Goal: Task Accomplishment & Management: Use online tool/utility

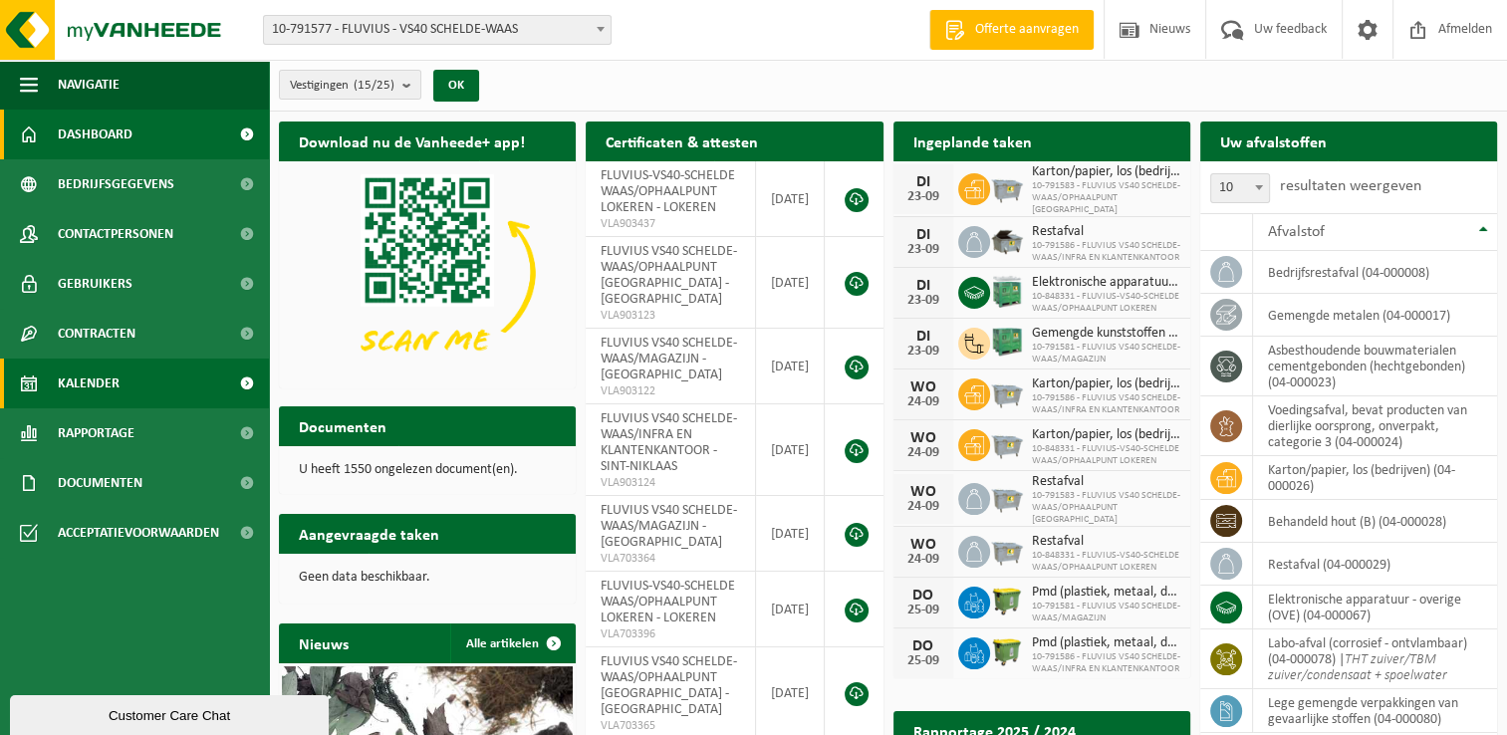
click at [150, 380] on link "Kalender" at bounding box center [134, 384] width 269 height 50
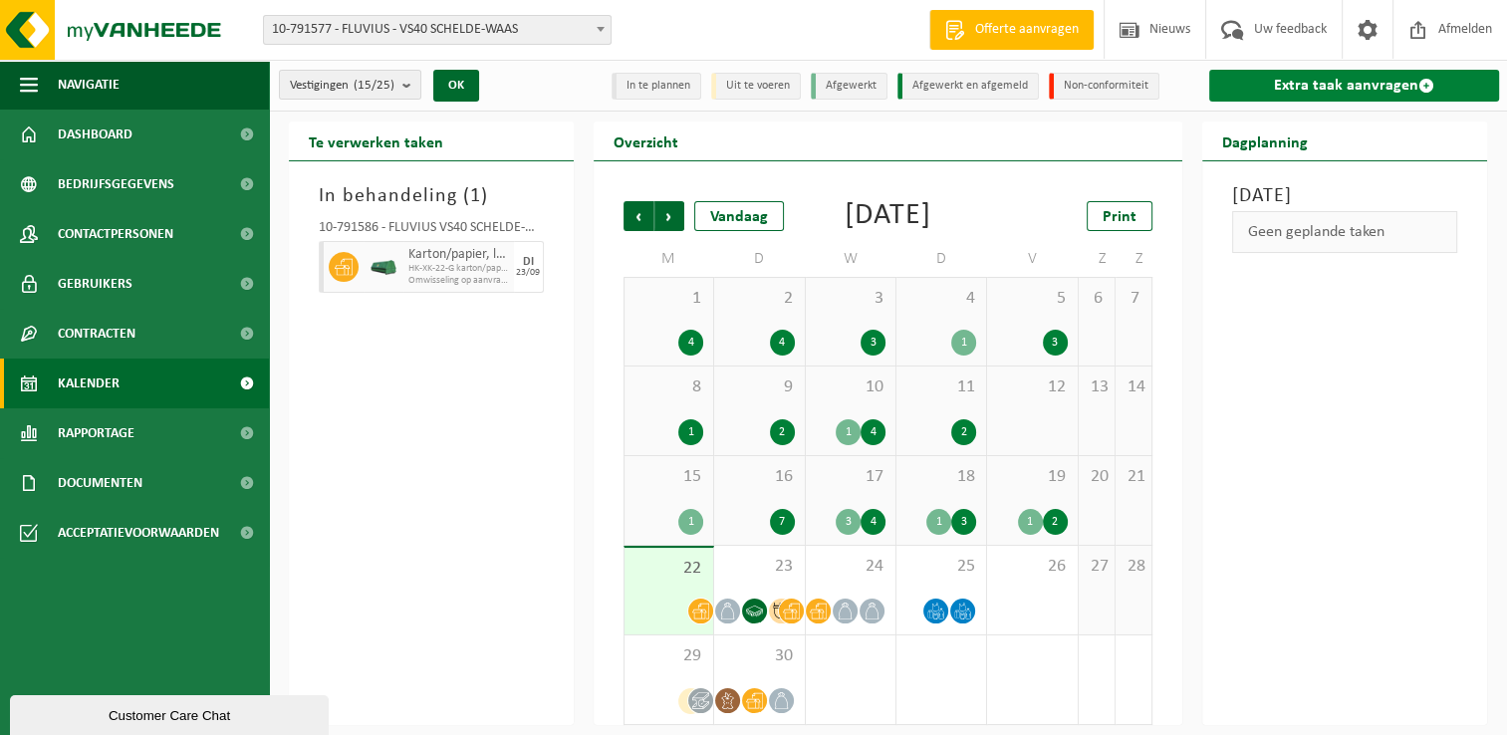
click at [1279, 86] on link "Extra taak aanvragen" at bounding box center [1354, 86] width 290 height 32
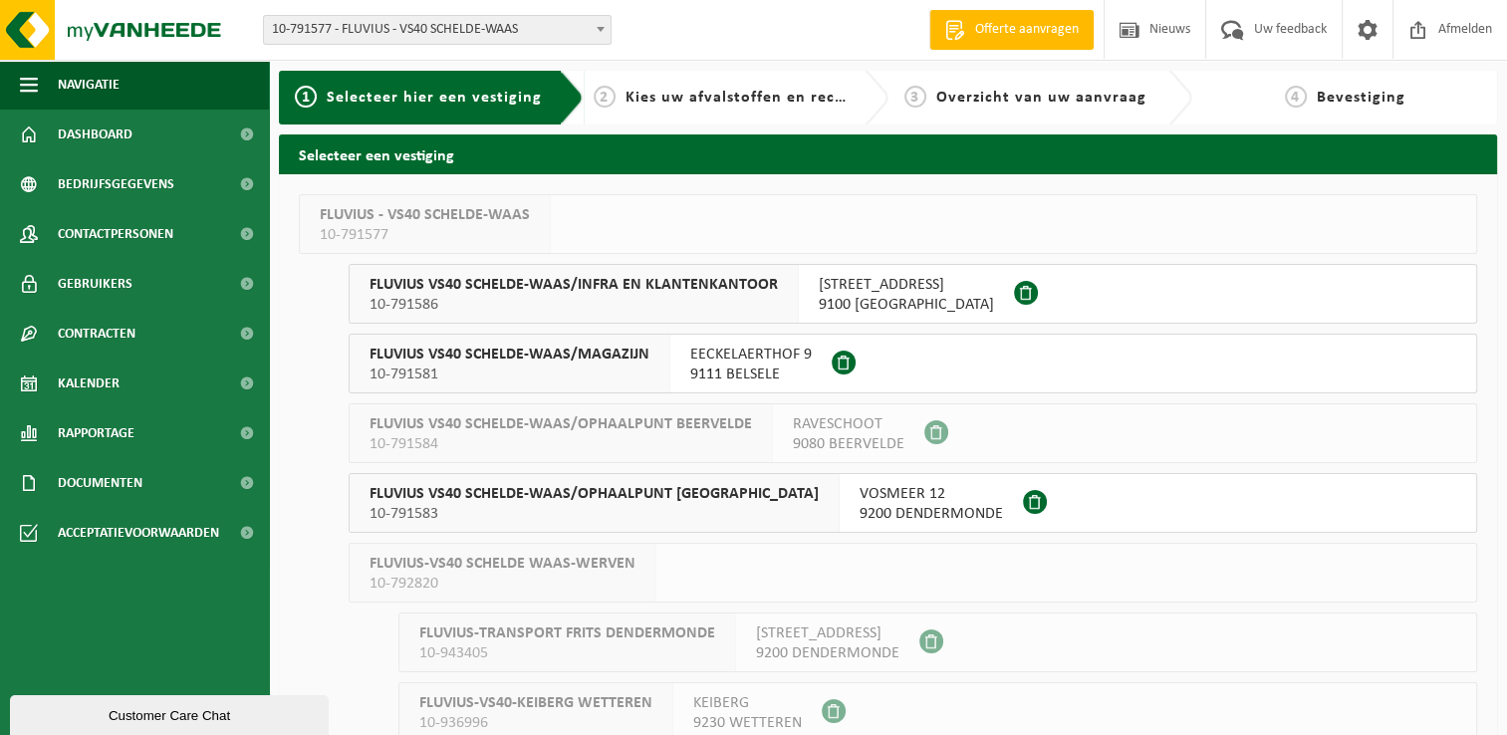
click at [685, 356] on div "EECKELAERTHOF 9 9111 BELSELE" at bounding box center [750, 364] width 161 height 58
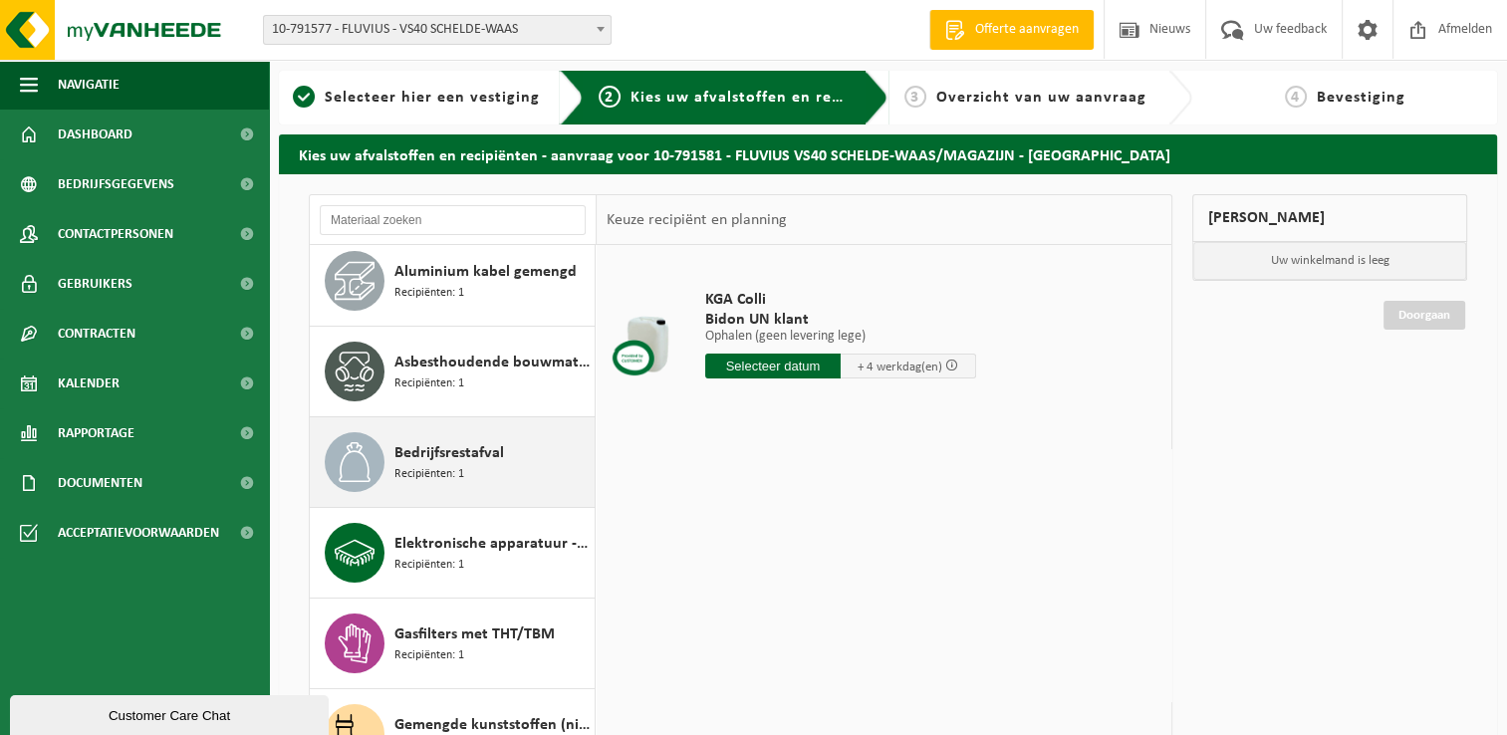
click at [446, 468] on span "Recipiënten: 1" at bounding box center [429, 474] width 70 height 19
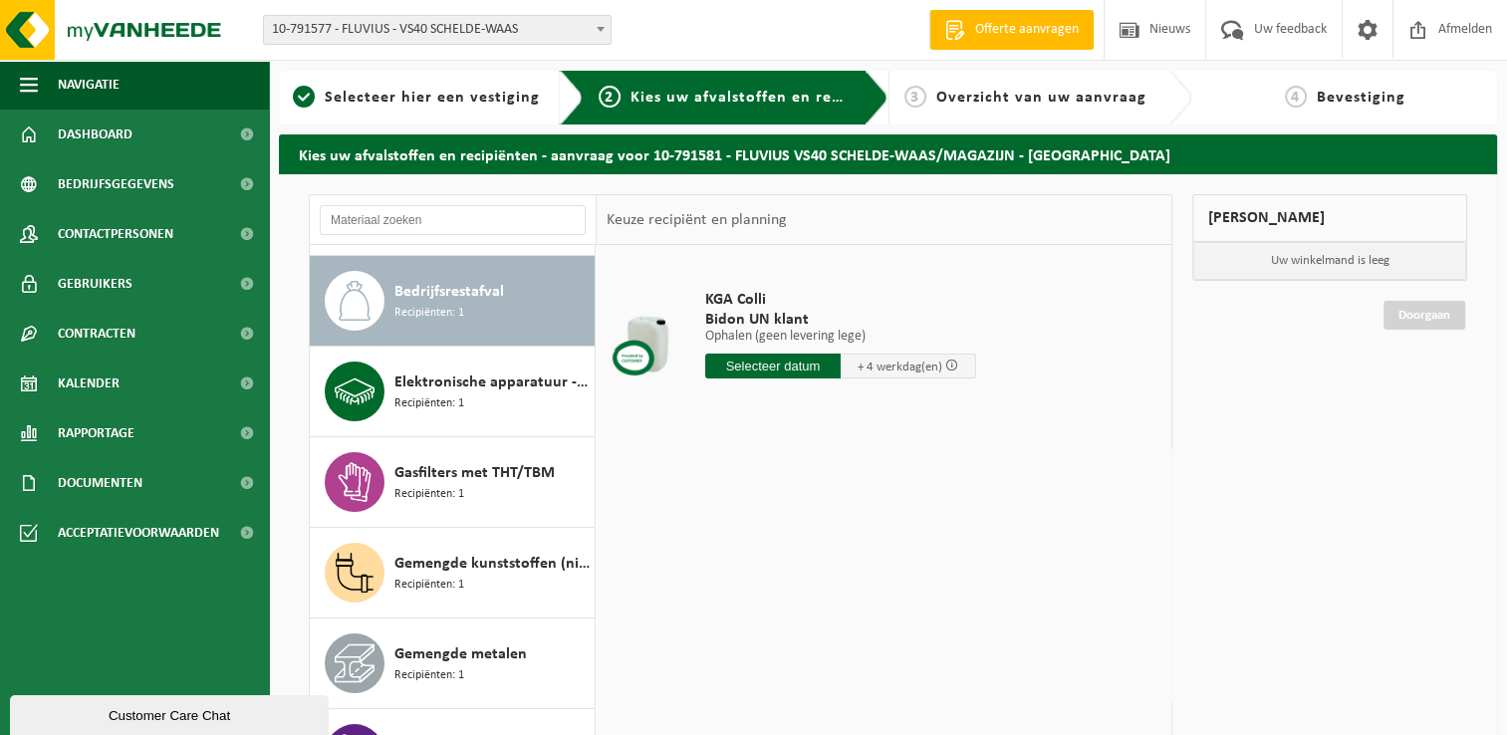
scroll to position [271, 0]
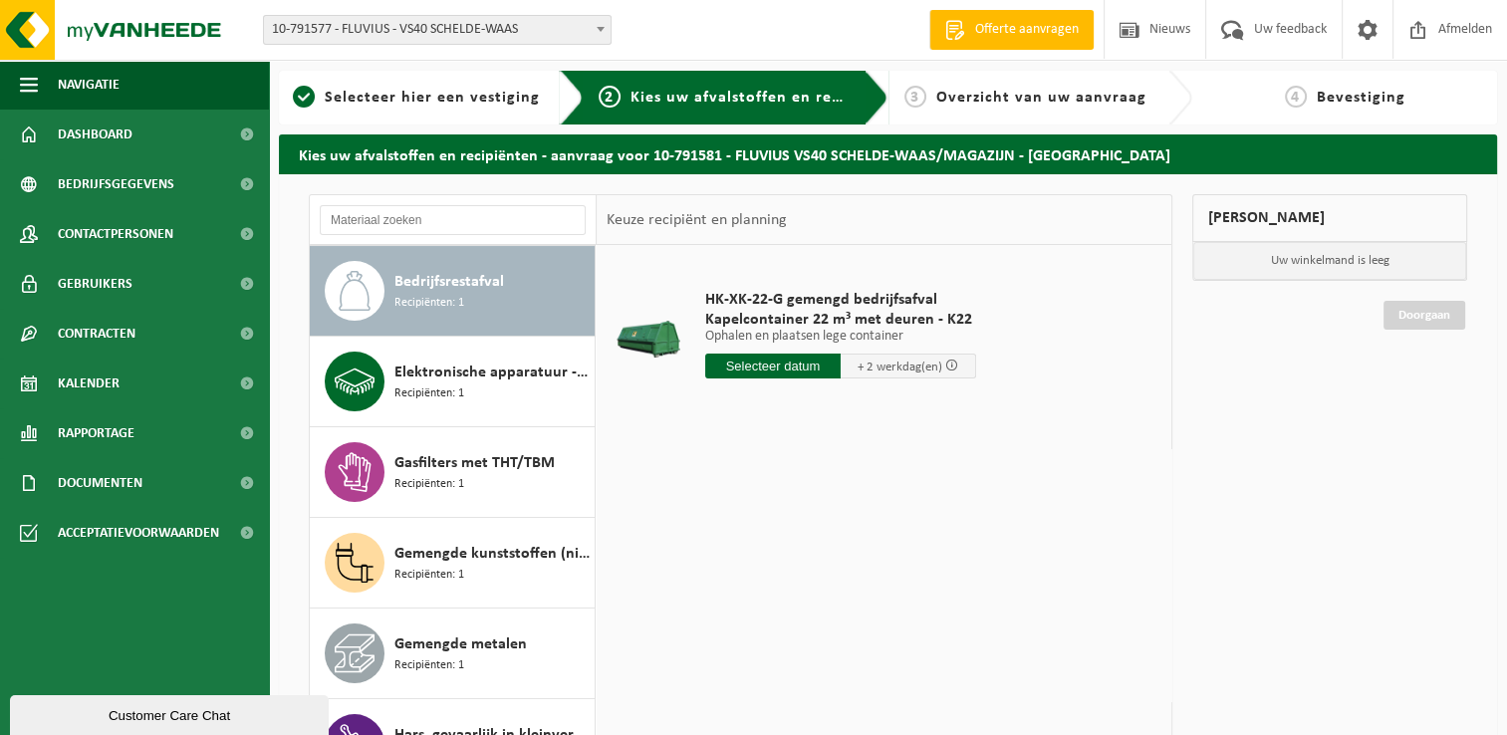
click at [760, 370] on input "text" at bounding box center [772, 366] width 135 height 25
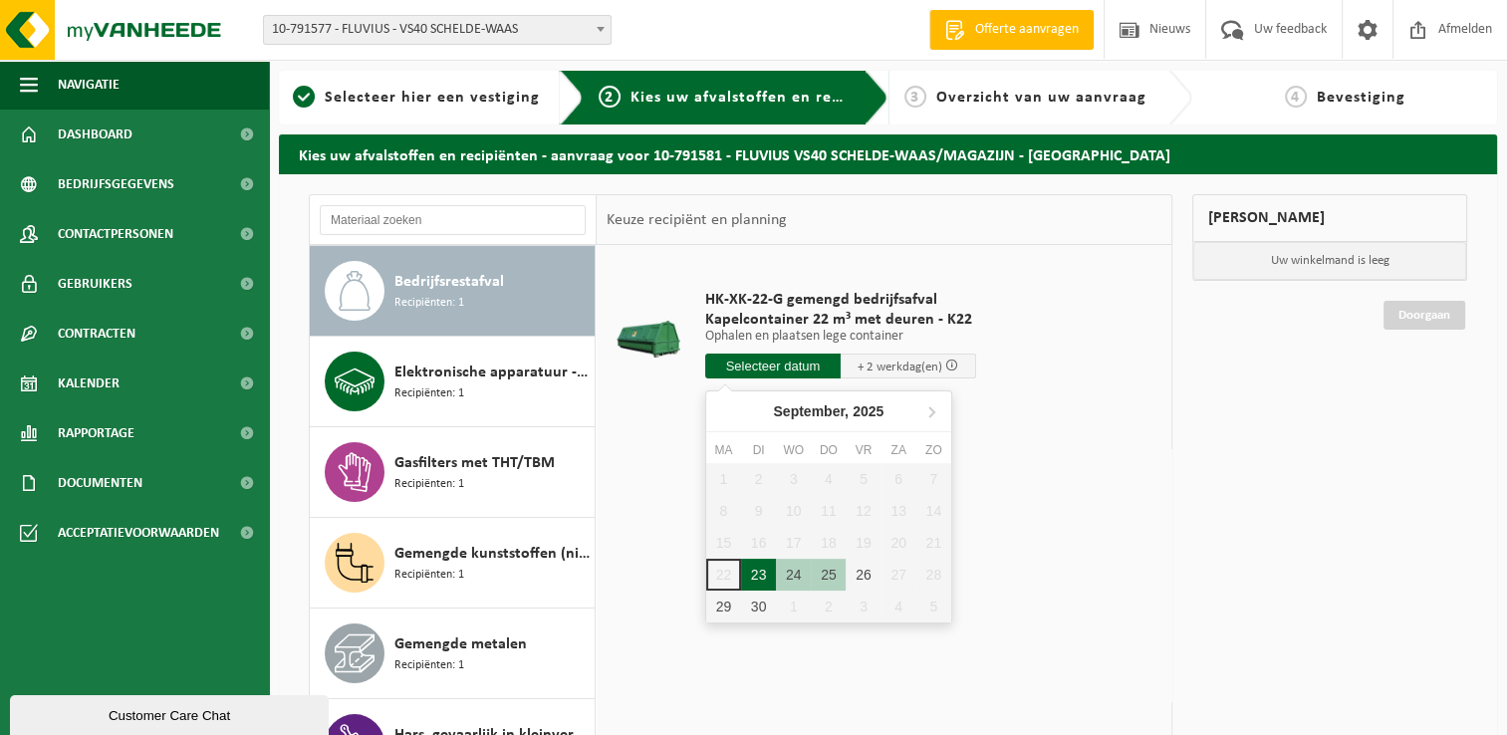
click at [755, 570] on div "23" at bounding box center [758, 575] width 35 height 32
type input "Van 2025-09-23"
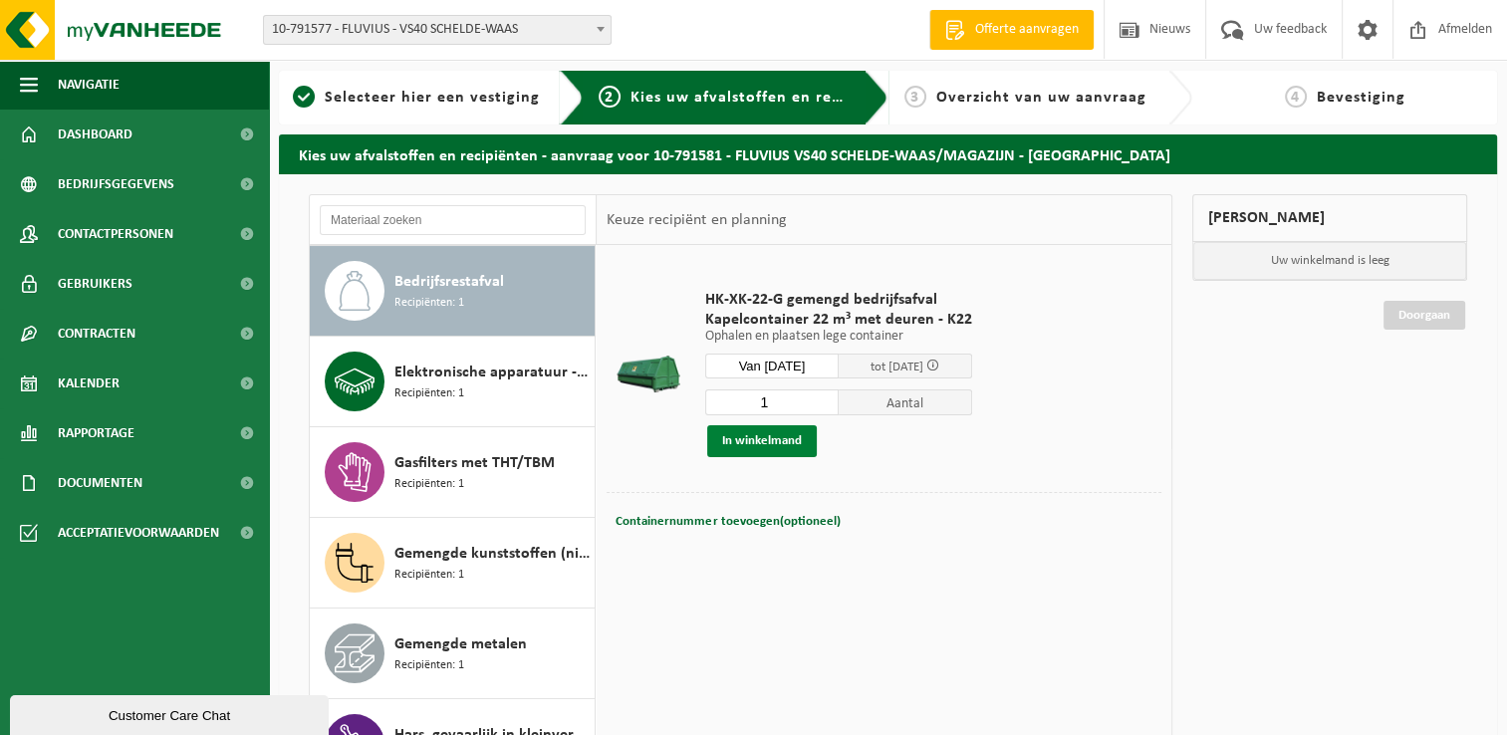
click at [778, 444] on button "In winkelmand" at bounding box center [762, 441] width 110 height 32
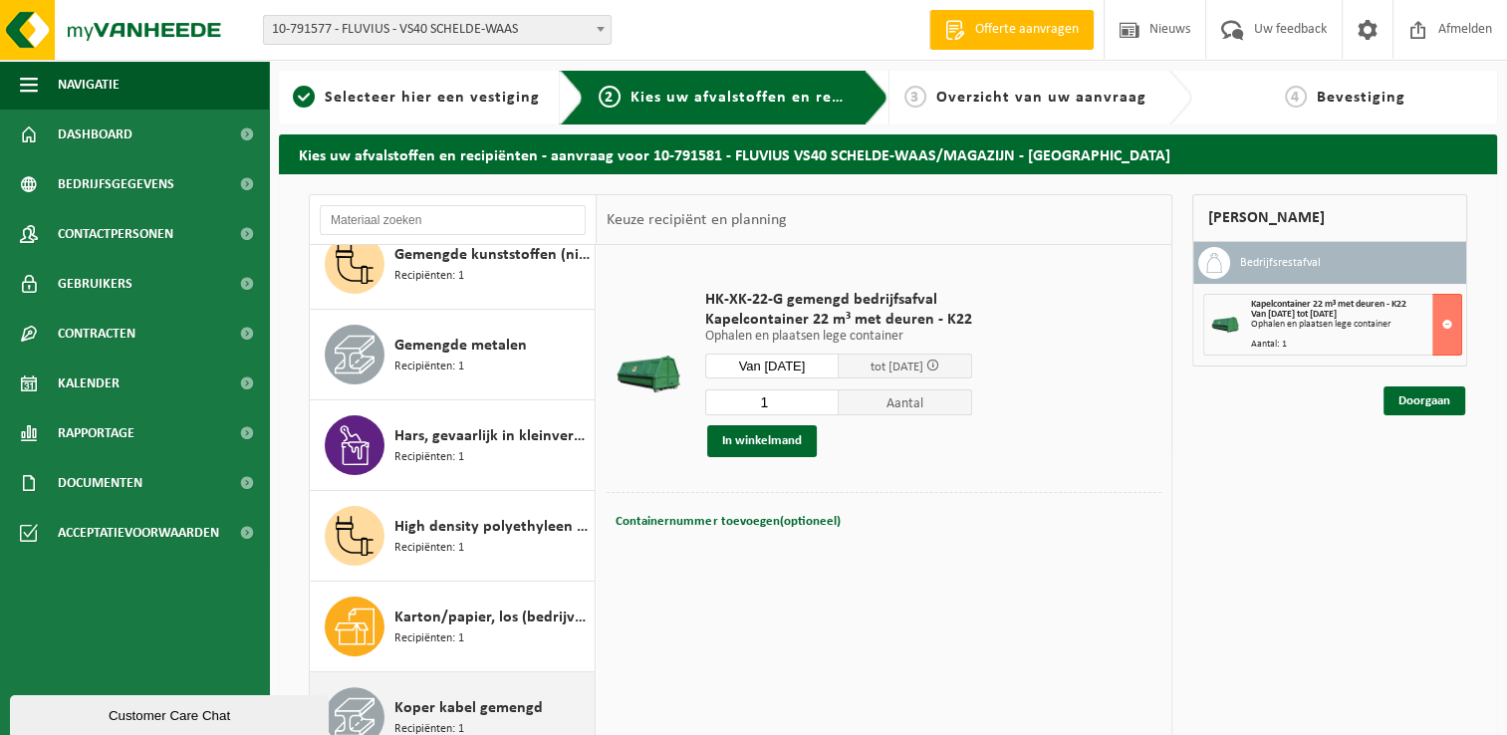
drag, startPoint x: 473, startPoint y: 616, endPoint x: 490, endPoint y: 615, distance: 17.0
click at [473, 617] on span "Karton/papier, los (bedrijven)" at bounding box center [491, 617] width 195 height 24
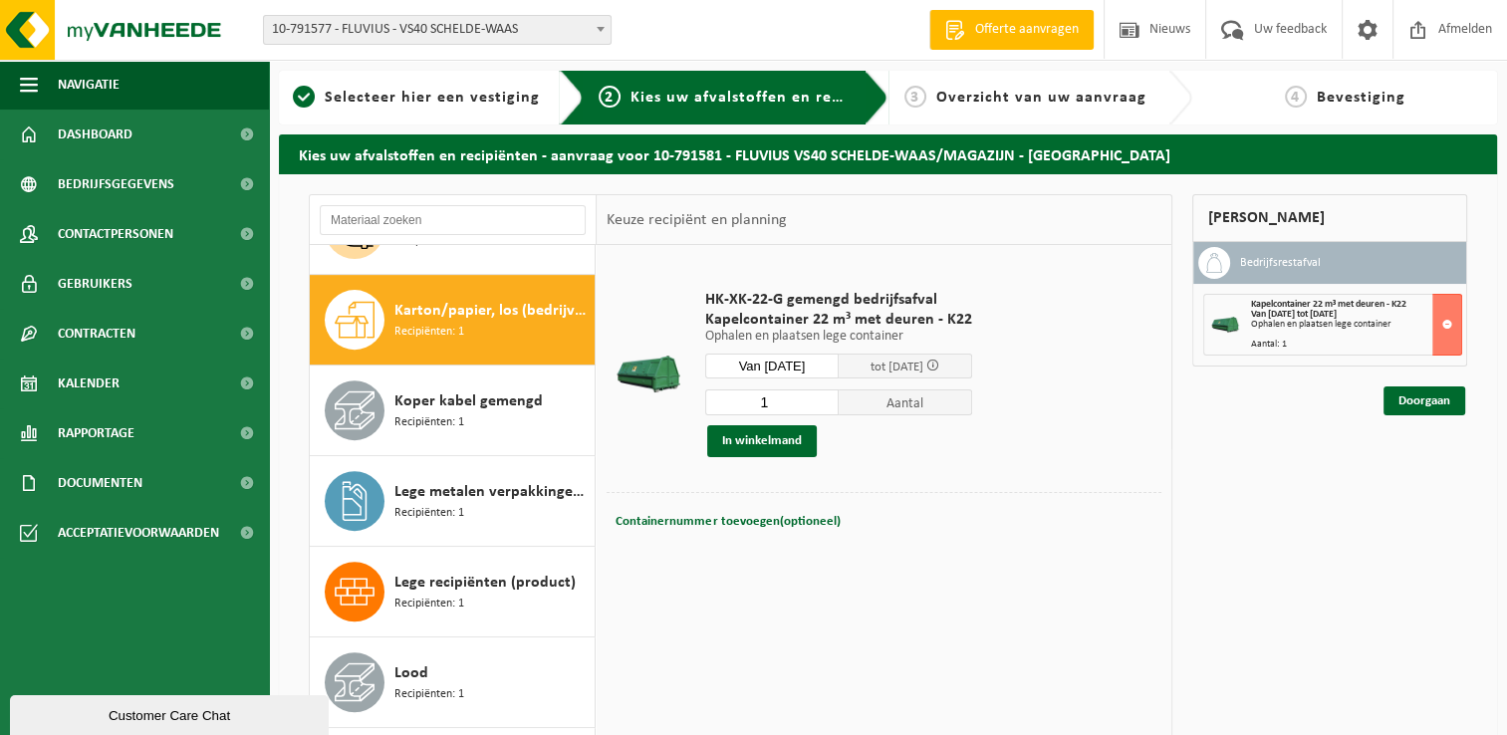
scroll to position [904, 0]
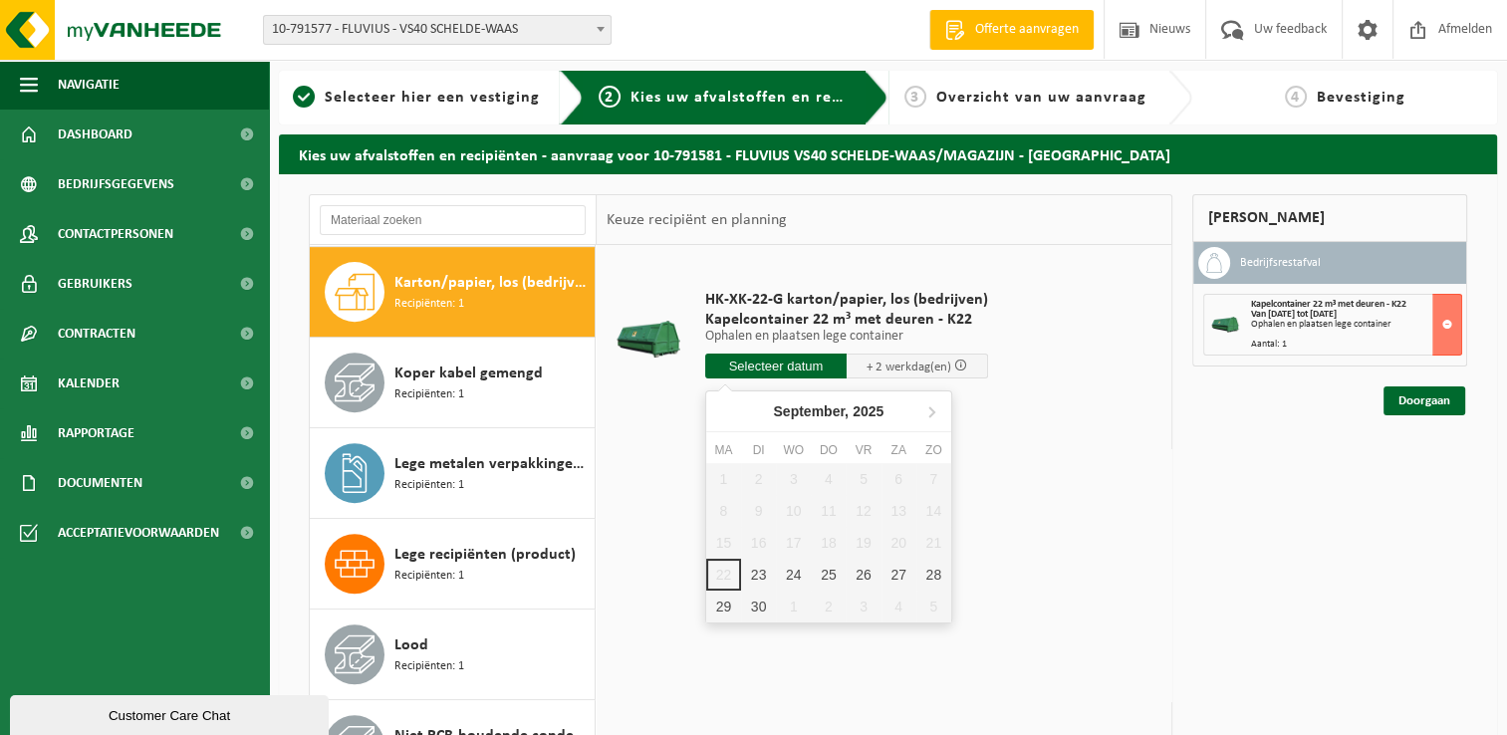
click at [797, 363] on input "text" at bounding box center [775, 366] width 141 height 25
click at [762, 577] on div "23" at bounding box center [758, 575] width 35 height 32
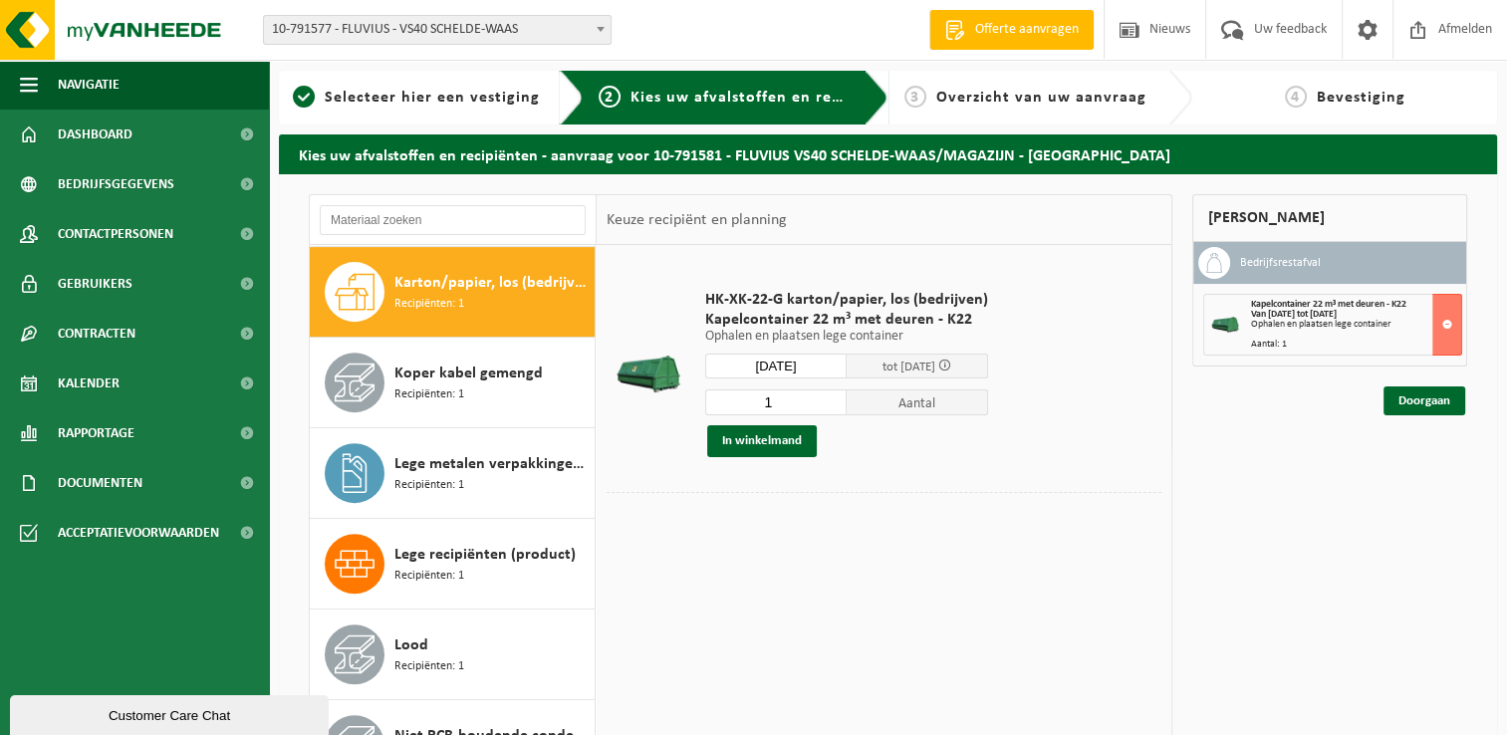
type input "Van 2025-09-23"
click at [750, 444] on button "In winkelmand" at bounding box center [762, 441] width 110 height 32
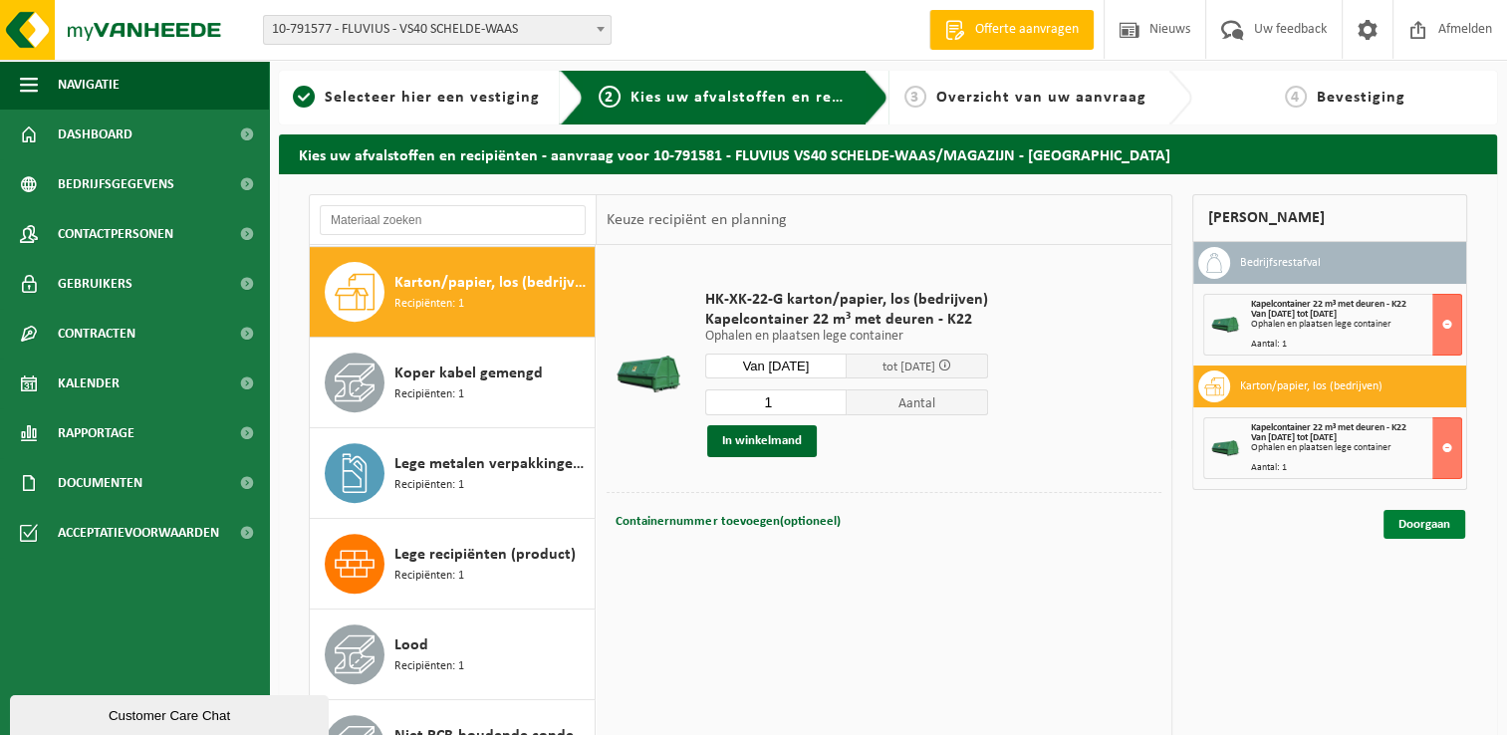
click at [1421, 527] on link "Doorgaan" at bounding box center [1424, 524] width 82 height 29
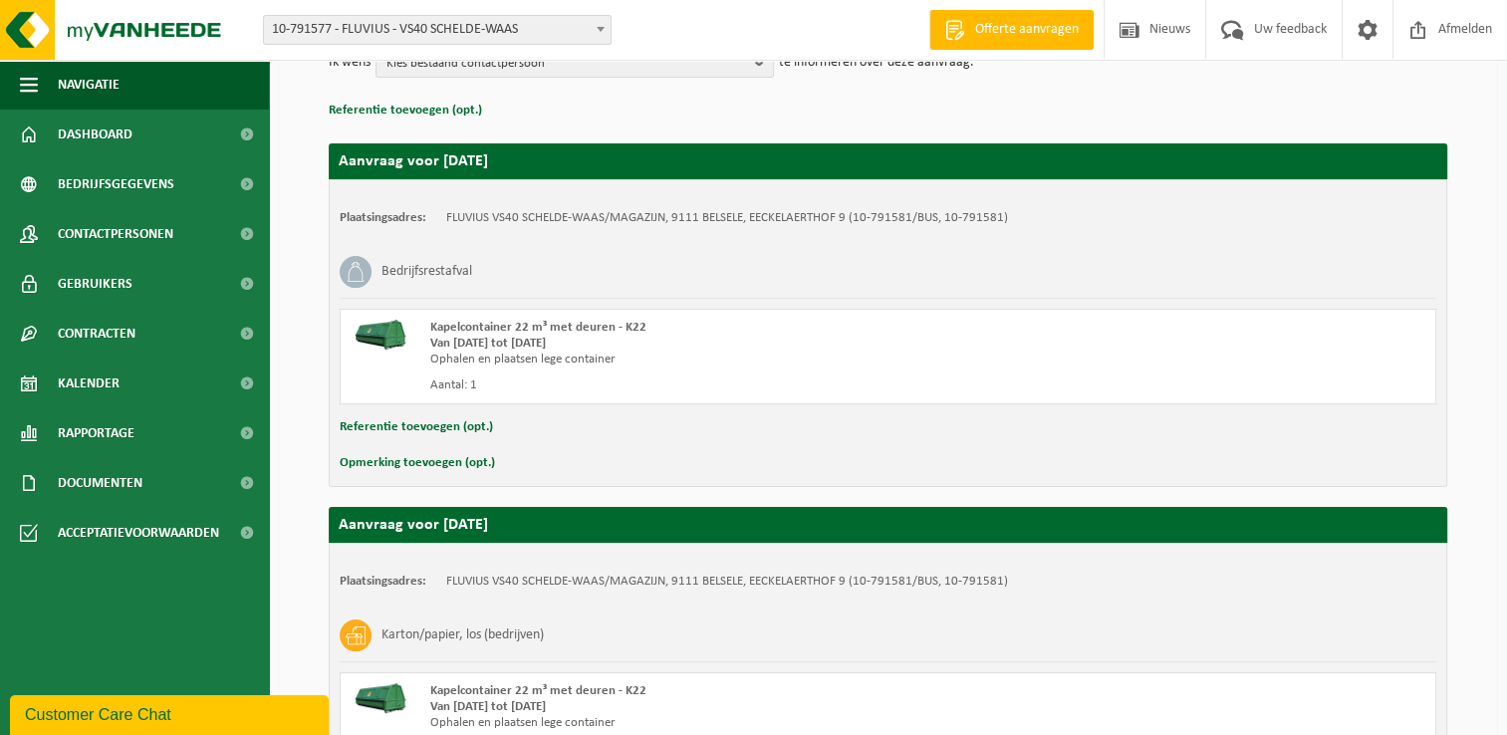
scroll to position [480, 0]
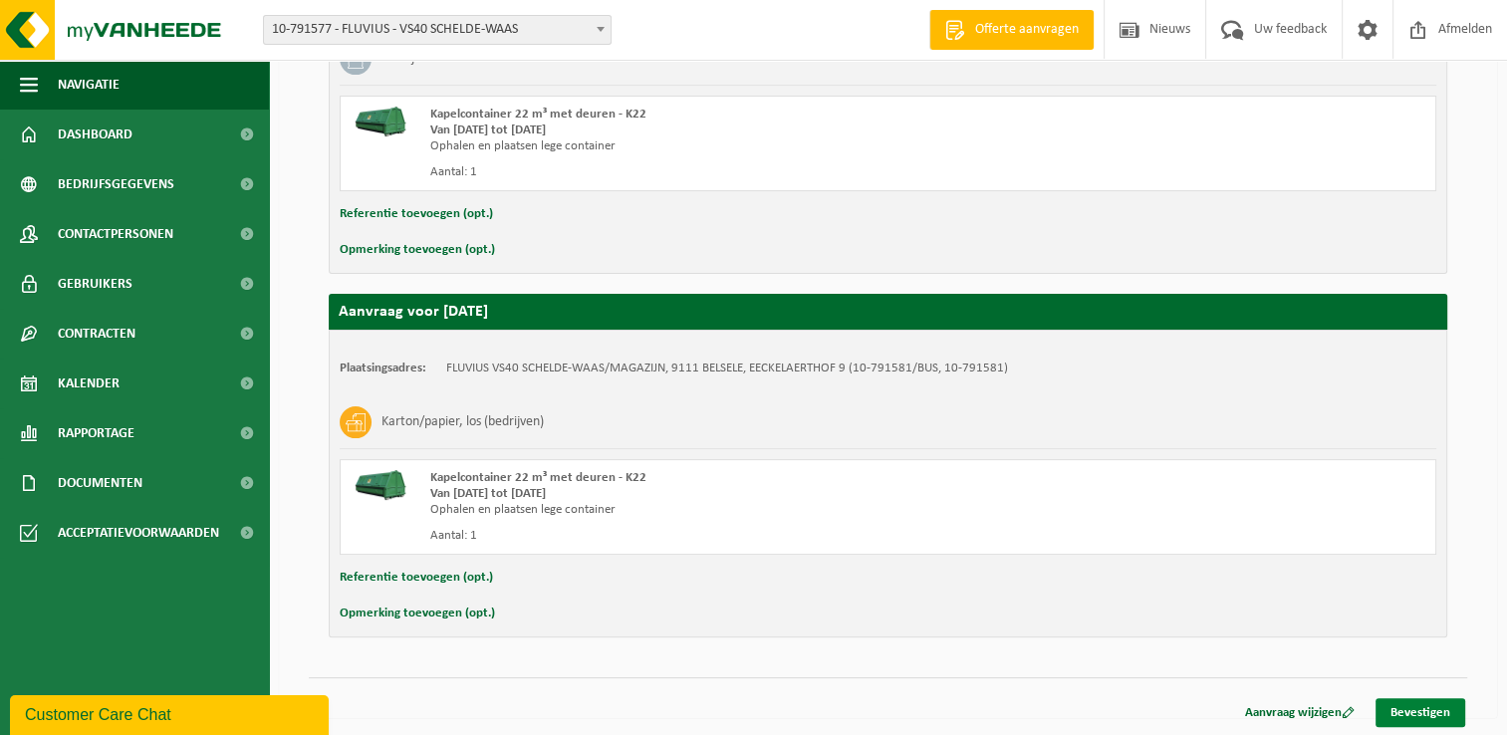
click at [1423, 706] on link "Bevestigen" at bounding box center [1420, 712] width 90 height 29
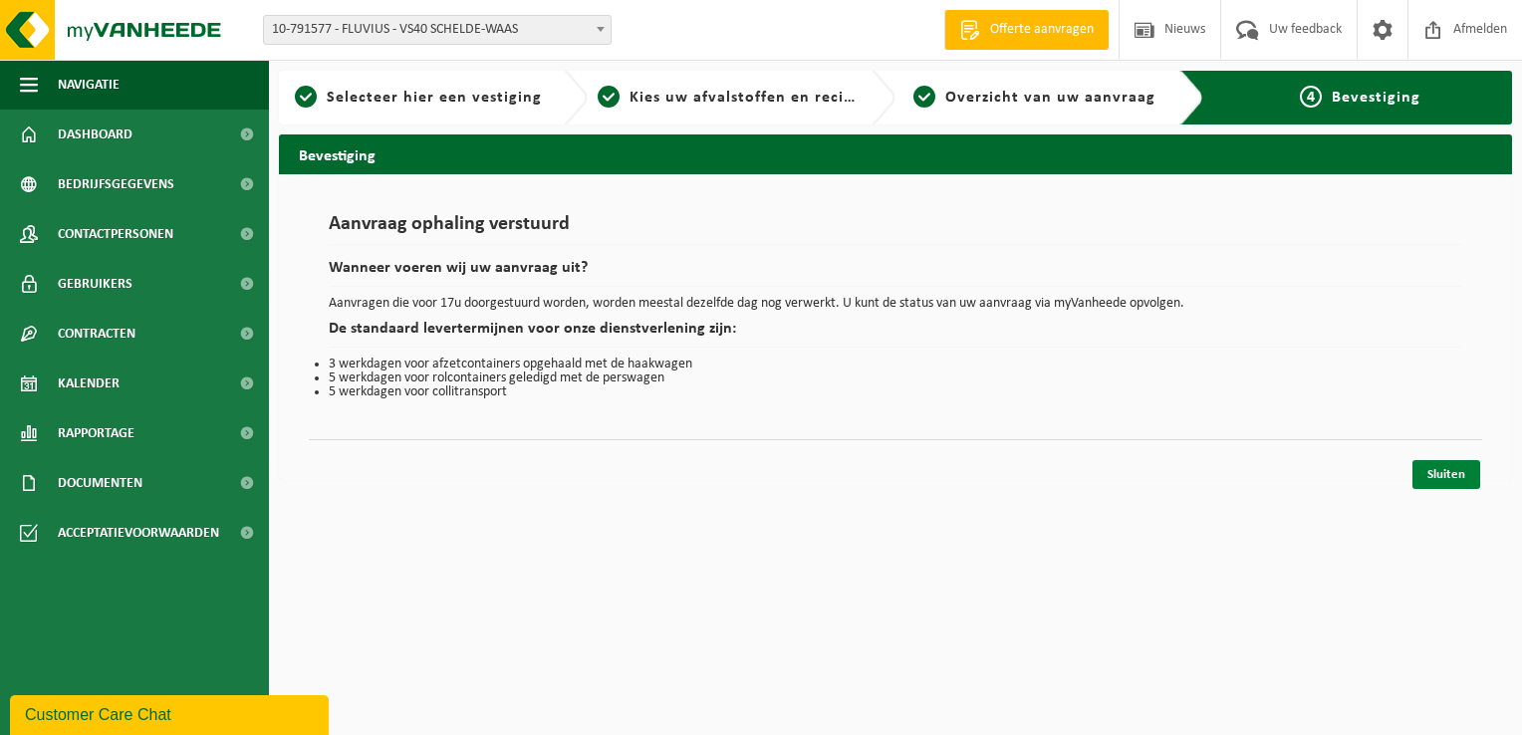
click at [1452, 469] on link "Sluiten" at bounding box center [1446, 474] width 68 height 29
